Goal: Feedback & Contribution: Leave review/rating

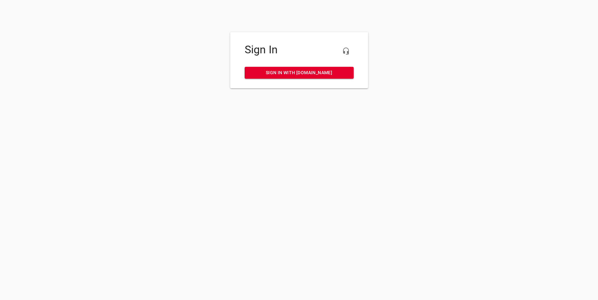
click at [285, 66] on div "Sign In Sign in with [DOMAIN_NAME]" at bounding box center [299, 60] width 138 height 56
click at [316, 68] on link "Sign in with [DOMAIN_NAME]" at bounding box center [299, 73] width 109 height 12
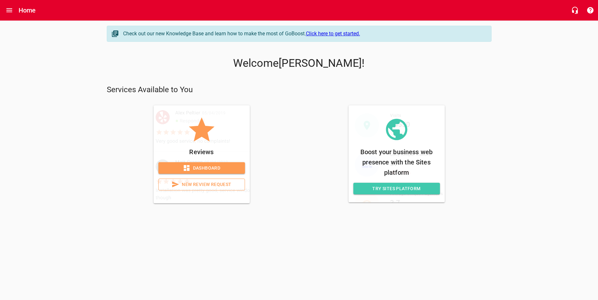
click at [226, 169] on span "Dashboard" at bounding box center [202, 168] width 76 height 8
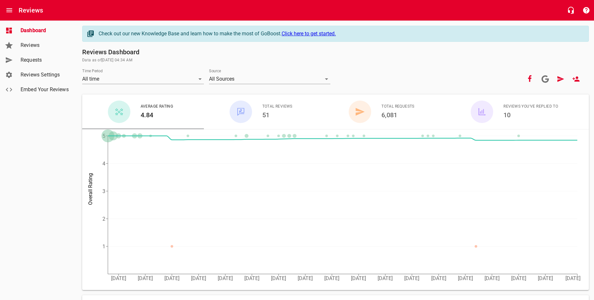
click at [43, 64] on link "Requests" at bounding box center [38, 60] width 77 height 15
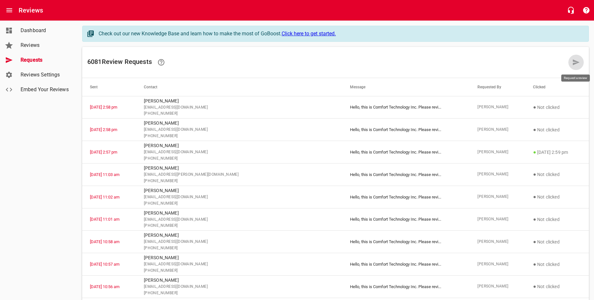
click at [578, 65] on icon at bounding box center [576, 62] width 8 height 8
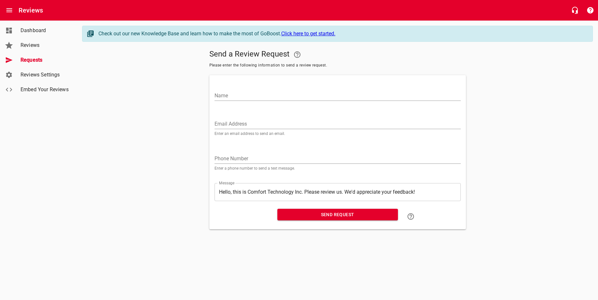
click at [252, 97] on input "Name" at bounding box center [338, 95] width 246 height 10
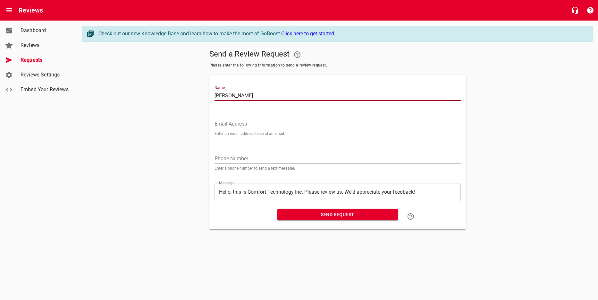
type input "Kyle Dibble-Dabney"
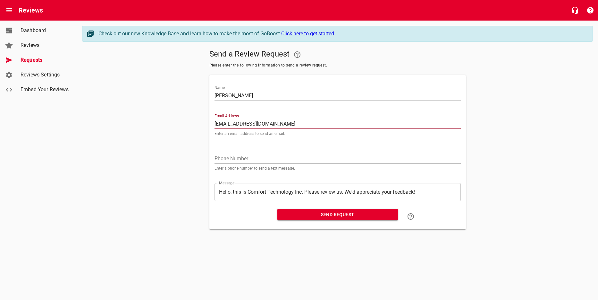
type input "dibble90@mac.com"
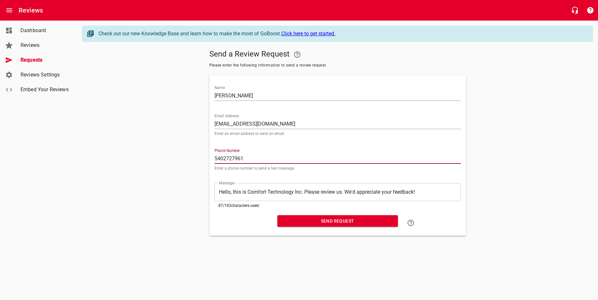
type input "5402727961"
click at [321, 222] on span "Send Request" at bounding box center [338, 221] width 110 height 8
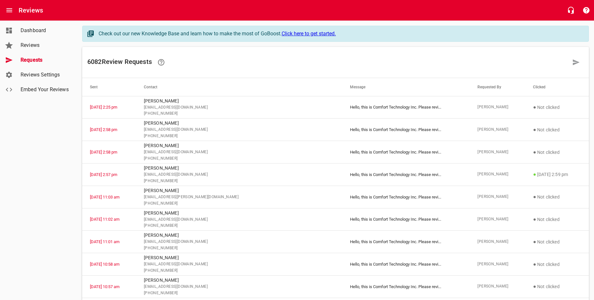
click at [580, 63] on link at bounding box center [575, 62] width 15 height 15
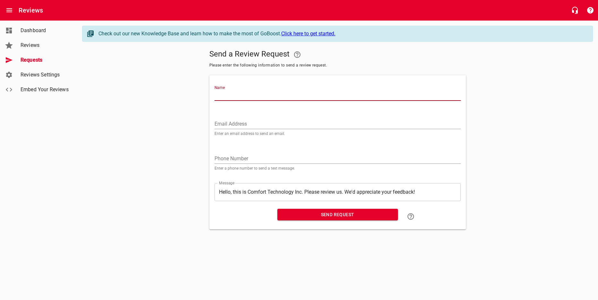
click at [281, 92] on input "Name" at bounding box center [338, 95] width 246 height 10
type input "Paige Lockridge"
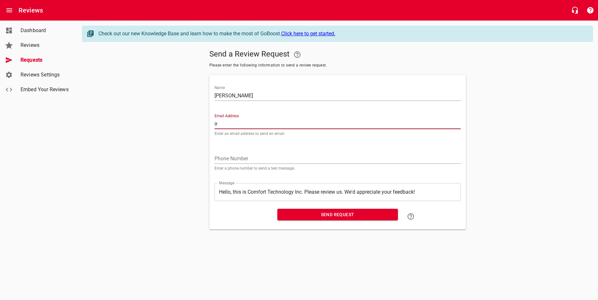
type input "irshiis173@gmail.com"
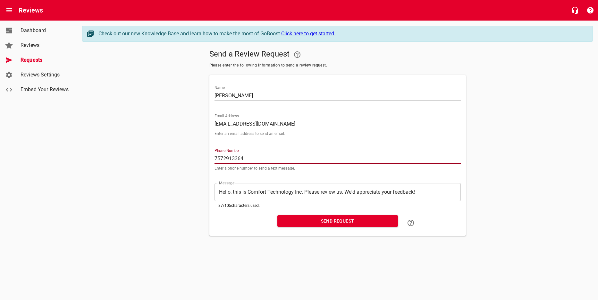
type input "7572913364"
click at [360, 220] on span "Send Request" at bounding box center [338, 221] width 110 height 8
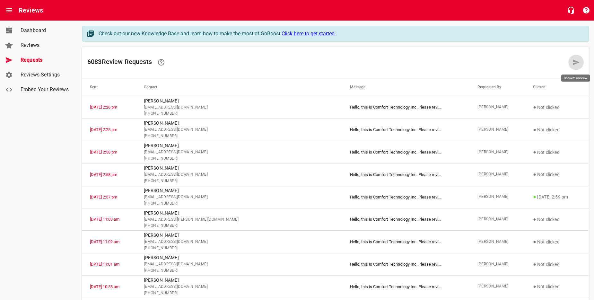
click at [582, 63] on link at bounding box center [575, 62] width 15 height 15
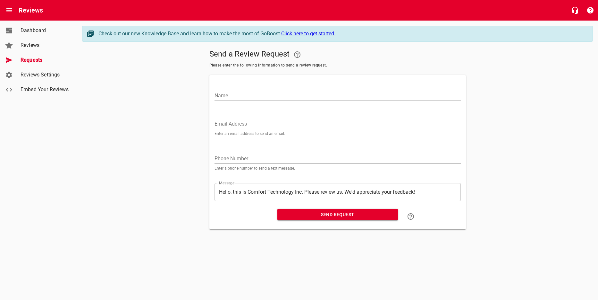
click at [333, 93] on input "Name" at bounding box center [338, 95] width 246 height 10
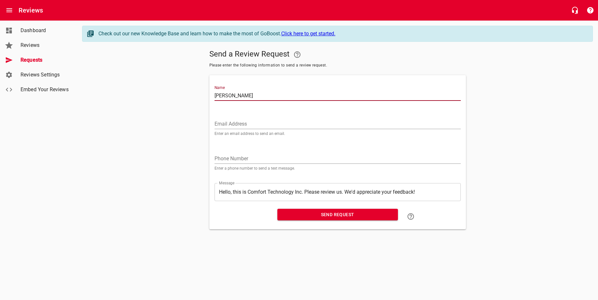
type input "Luis Correa"
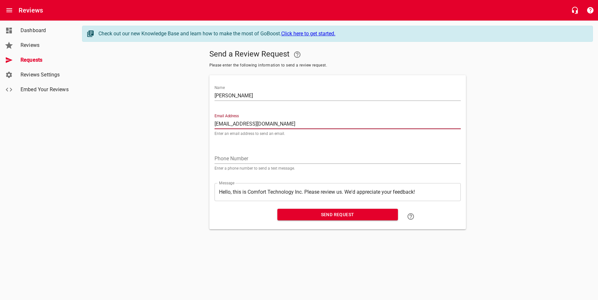
type input "cfcorporation20@gmail.com"
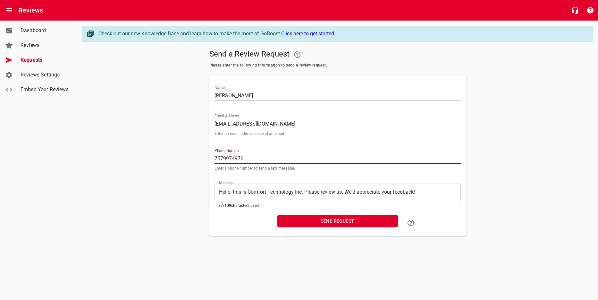
type input "7579974976"
click at [344, 219] on span "Send Request" at bounding box center [338, 221] width 110 height 8
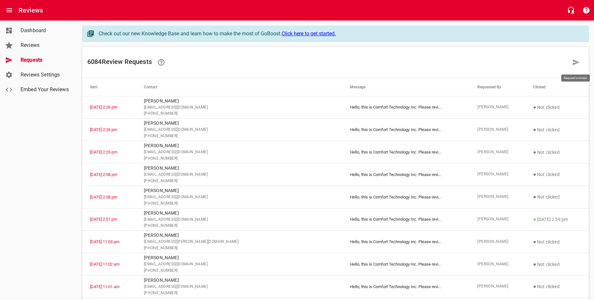
click at [569, 62] on link at bounding box center [575, 62] width 15 height 15
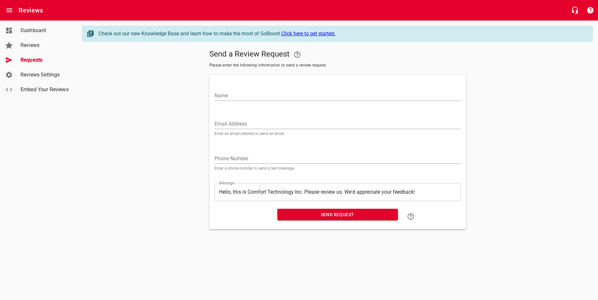
click at [400, 97] on input "Name" at bounding box center [338, 95] width 246 height 10
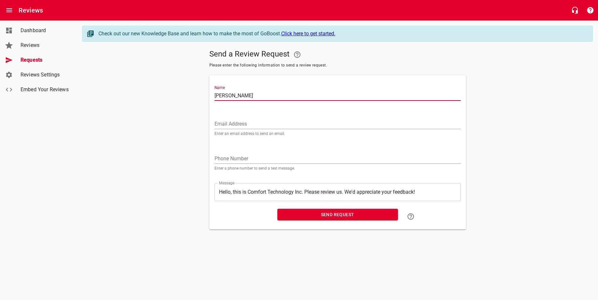
type input "Kiana Shepherd"
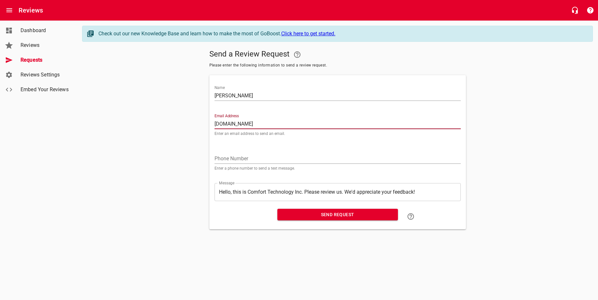
type input "kianashepherd072gmail.com"
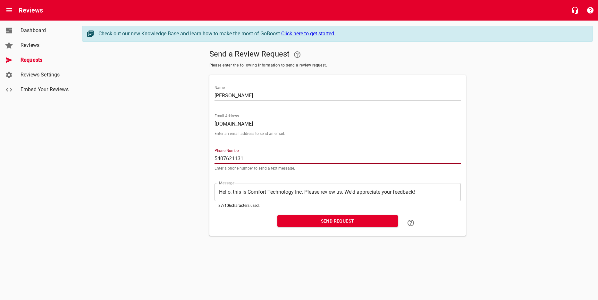
type input "5407621131"
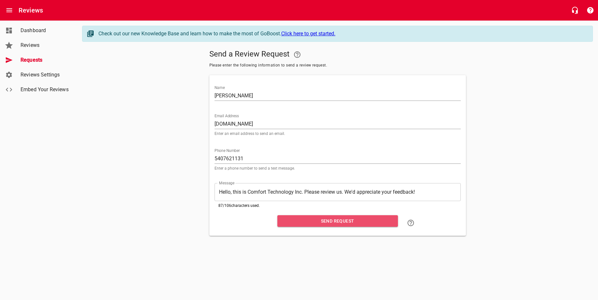
click at [364, 215] on button "Send Request" at bounding box center [338, 221] width 121 height 12
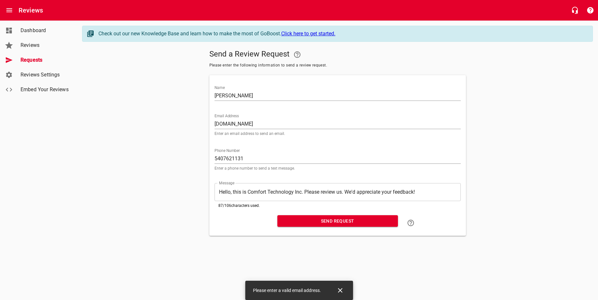
click at [304, 123] on input "kianashepherd072gmail.com" at bounding box center [338, 124] width 246 height 10
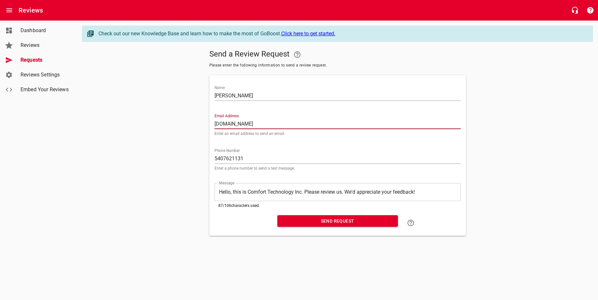
click at [256, 123] on input "kianashepherd072gmail.com" at bounding box center [338, 124] width 246 height 10
click at [257, 123] on input "kianashepherd072@gmail.com" at bounding box center [338, 124] width 246 height 10
type input "kianashepherd07@gmail.com"
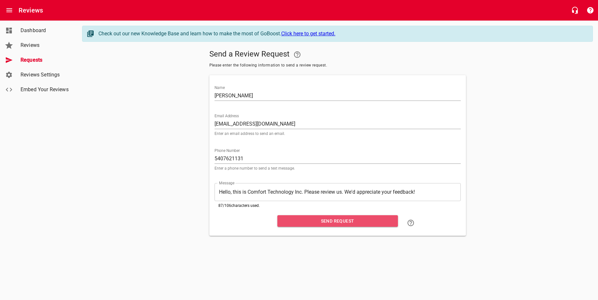
drag, startPoint x: 334, startPoint y: 218, endPoint x: 265, endPoint y: 208, distance: 69.4
click at [334, 218] on span "Send Request" at bounding box center [338, 221] width 110 height 8
